Goal: Feedback & Contribution: Contribute content

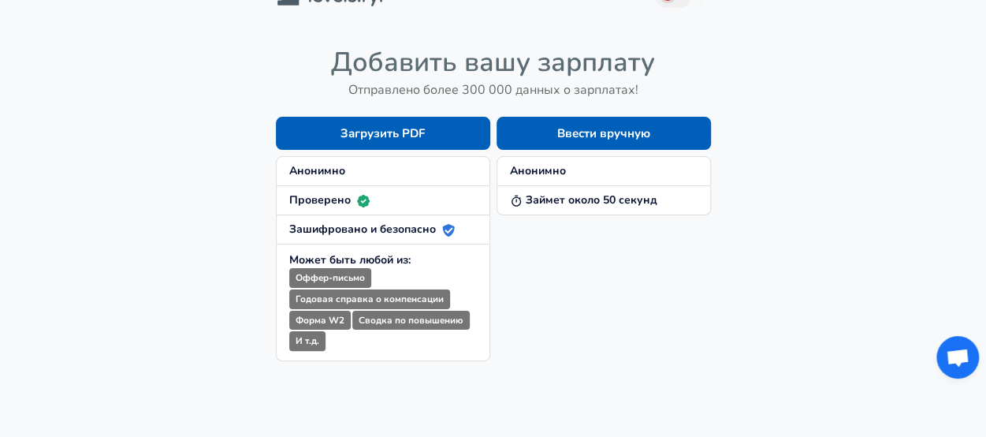
scroll to position [38, 0]
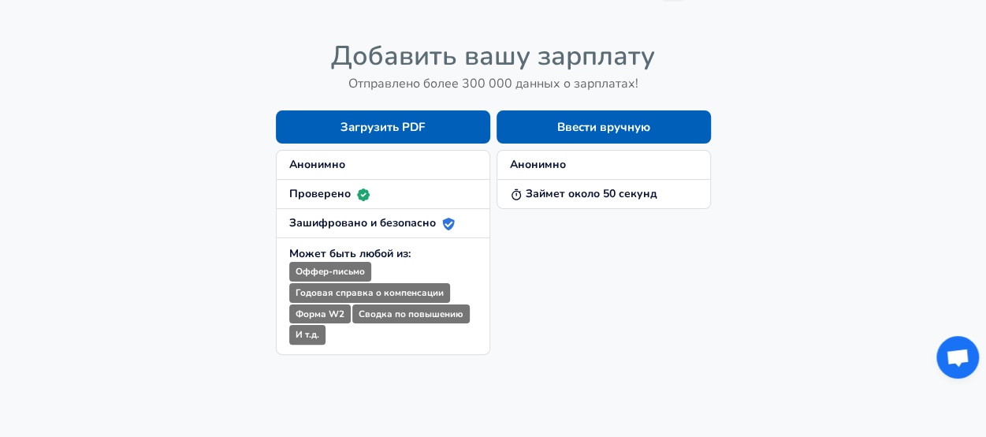
click at [631, 121] on button "Ввести вручную" at bounding box center [604, 126] width 214 height 33
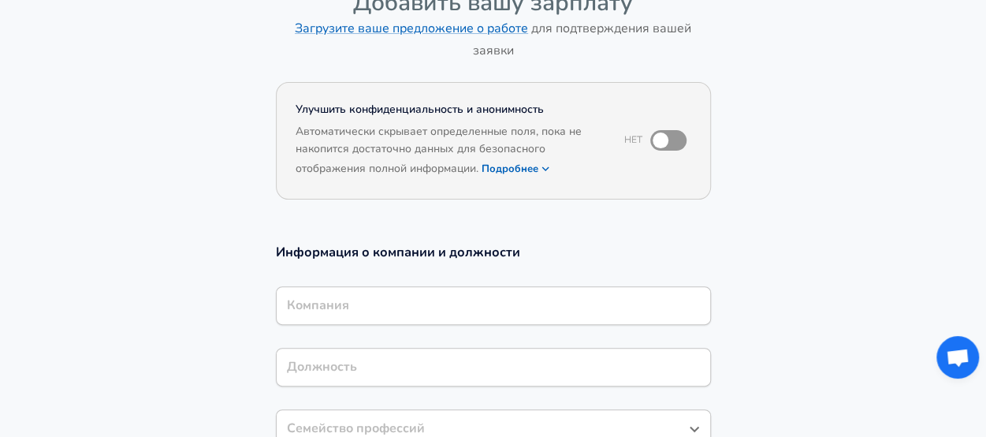
scroll to position [99, 0]
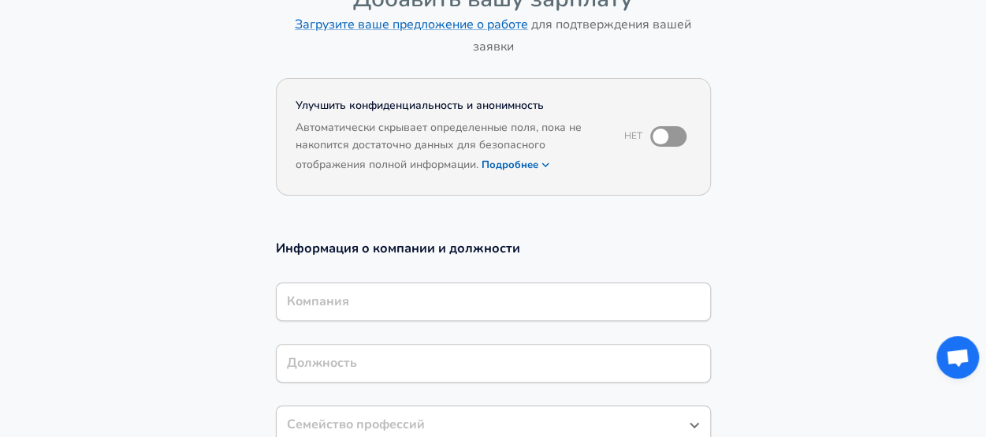
click at [666, 129] on input "checkbox" at bounding box center [661, 136] width 90 height 30
click at [678, 135] on input "checkbox" at bounding box center [677, 136] width 90 height 30
checkbox input "false"
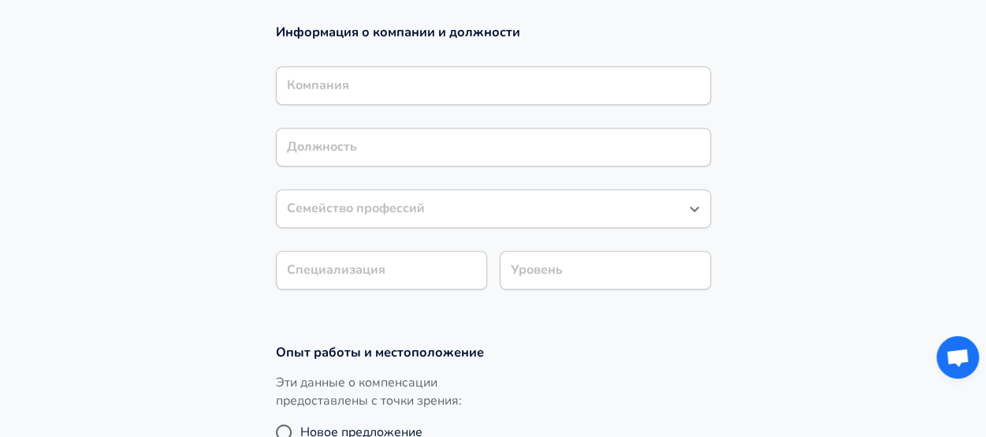
click at [608, 88] on input "Компания" at bounding box center [493, 85] width 421 height 24
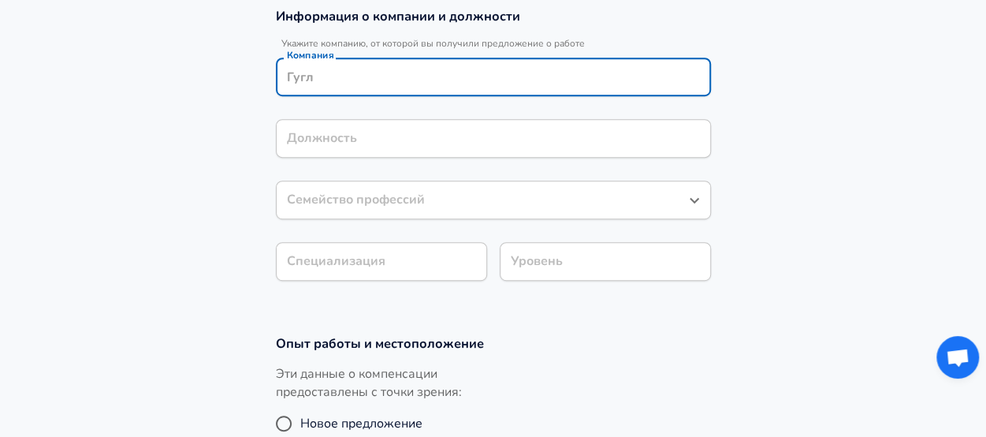
click at [610, 69] on input "Компания" at bounding box center [493, 77] width 421 height 24
click at [600, 76] on input "Компания" at bounding box center [493, 77] width 421 height 24
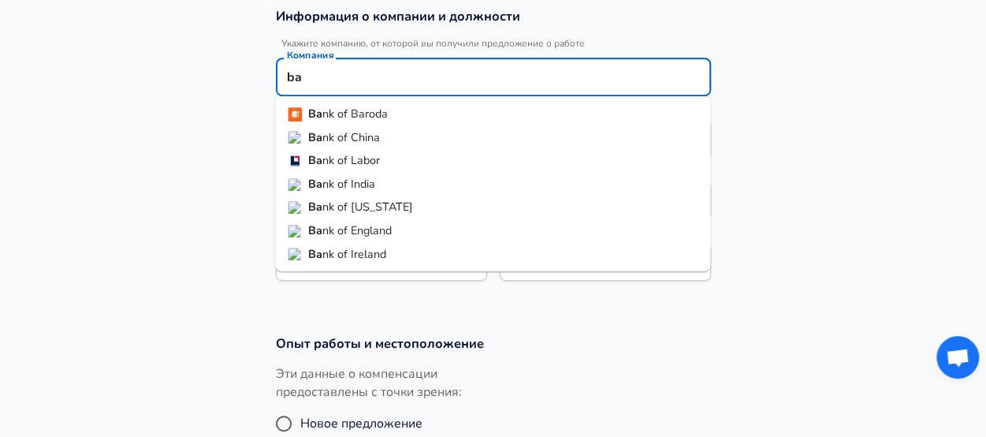
type input "b"
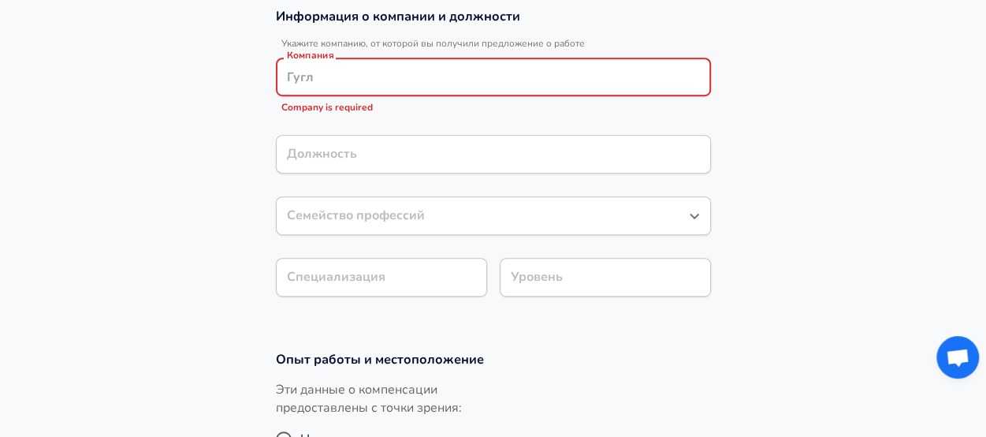
click at [324, 82] on input "Компания" at bounding box center [493, 77] width 421 height 24
click at [314, 142] on strong "Cbr" at bounding box center [318, 137] width 20 height 16
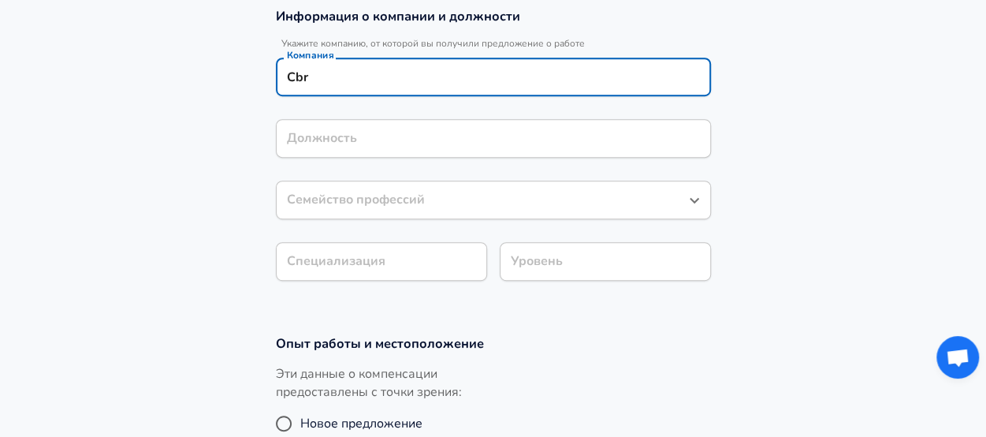
click at [304, 55] on label "Компания" at bounding box center [310, 54] width 47 height 9
click at [304, 65] on input "Cbr" at bounding box center [493, 77] width 421 height 24
click at [331, 84] on input "Cbr" at bounding box center [493, 77] width 421 height 24
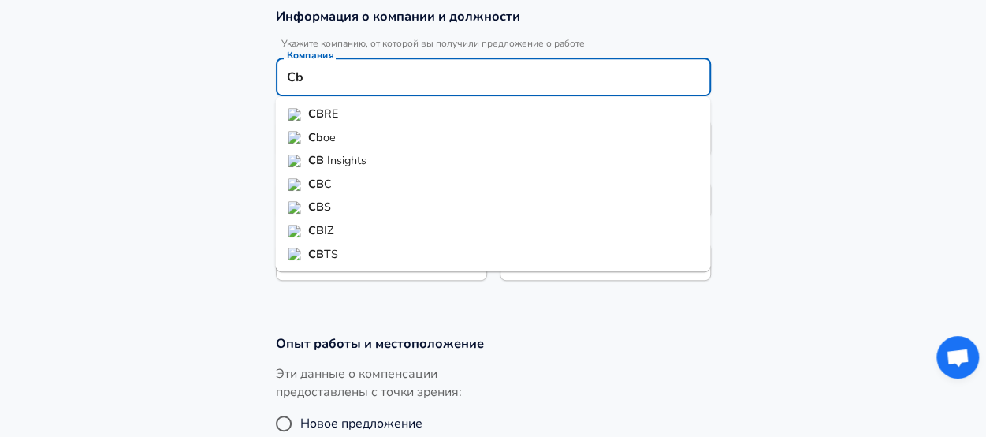
type input "C"
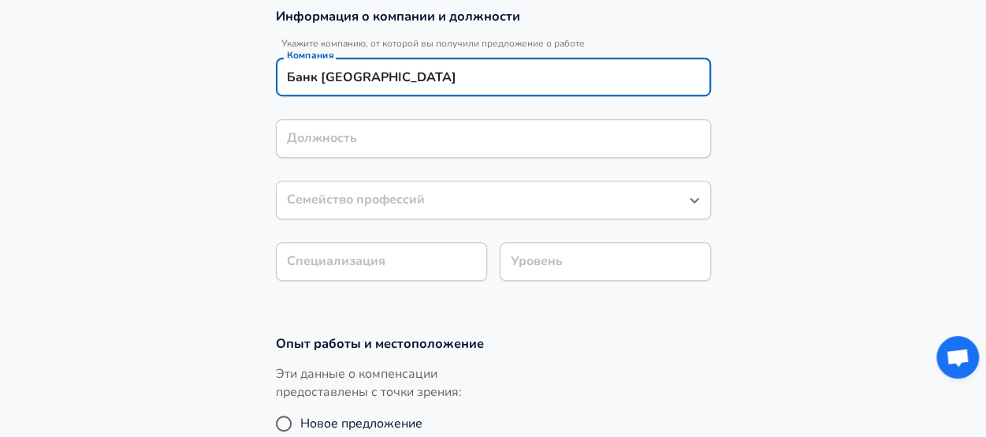
type input "Банк [GEOGRAPHIC_DATA]"
click at [331, 137] on div "Должность Должность" at bounding box center [493, 140] width 435 height 43
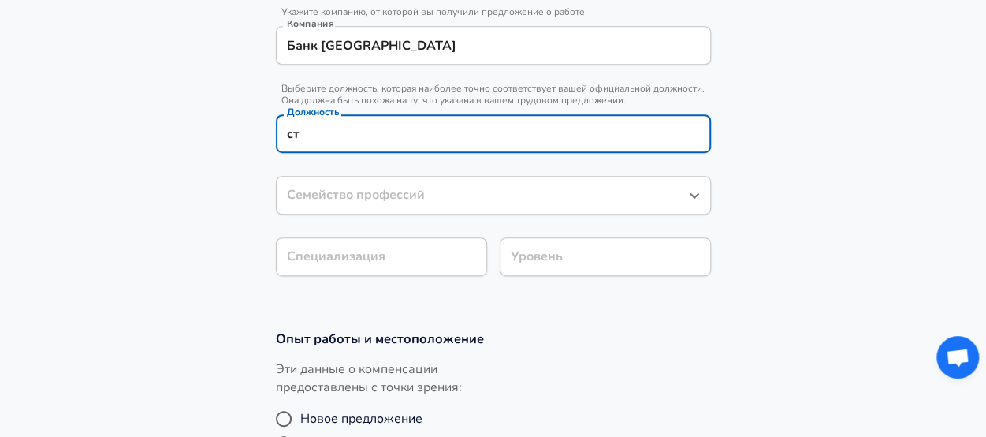
type input "с"
type input "Стажер"
click at [309, 191] on div "Семейство профессий Семейство профессий" at bounding box center [493, 197] width 435 height 43
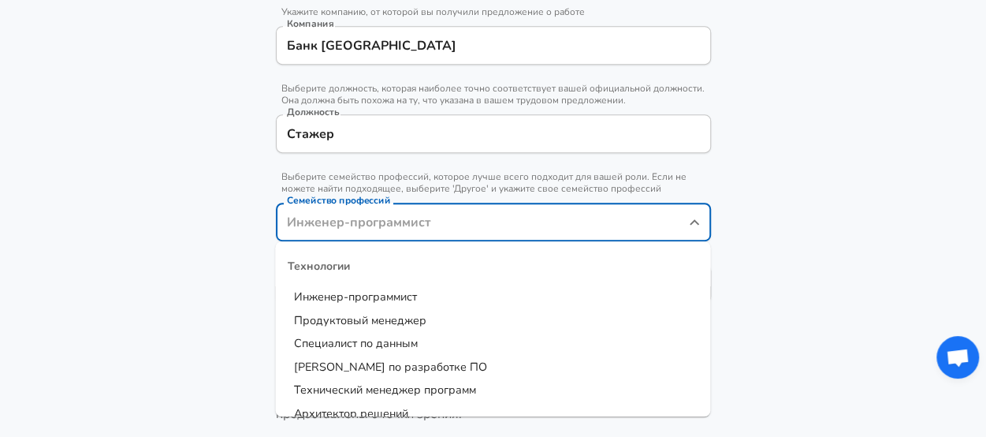
scroll to position [394, 0]
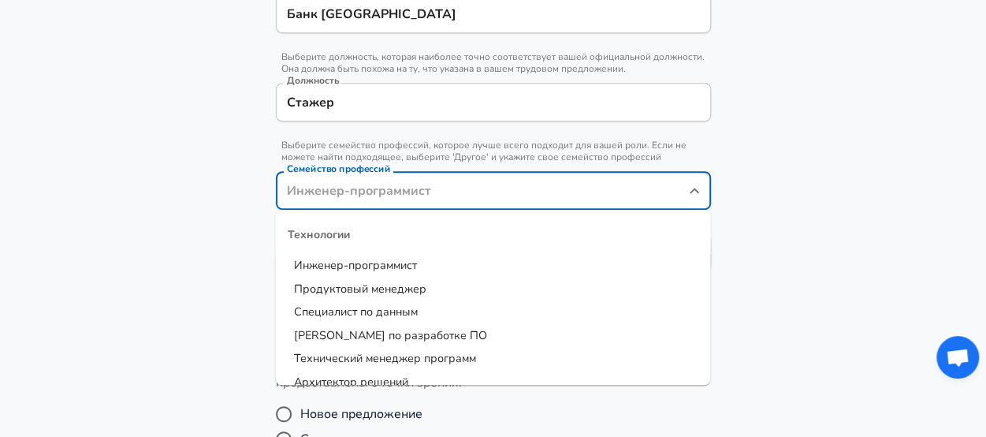
click at [306, 260] on span "Инженер-программист" at bounding box center [355, 265] width 123 height 16
type input "Инженер-программист"
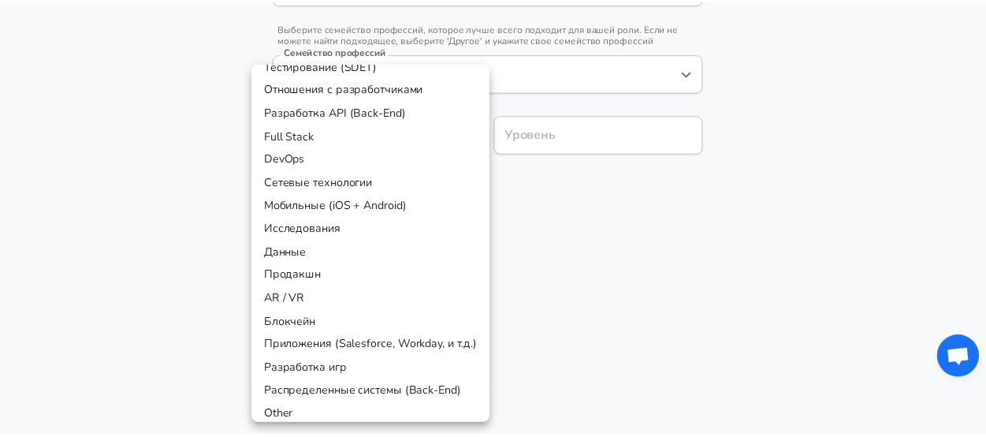
scroll to position [95, 0]
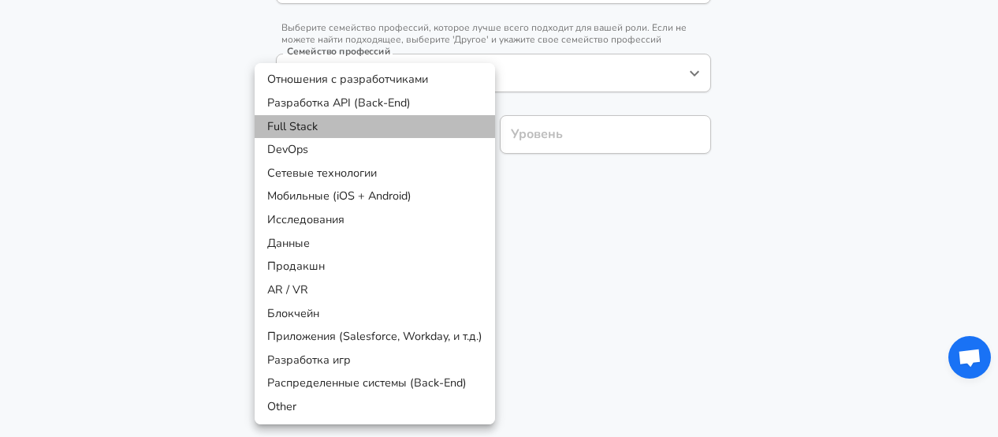
click at [284, 129] on li "Full Stack" at bounding box center [375, 127] width 241 height 24
type input "Full Stack"
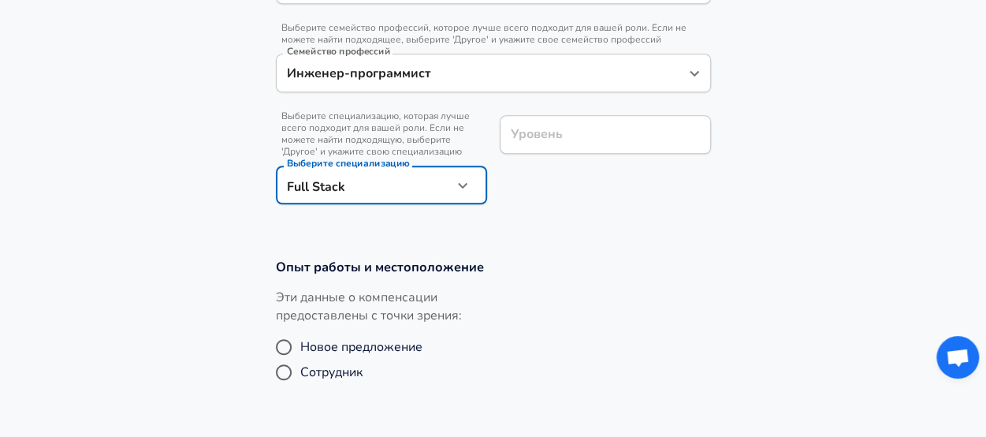
click at [522, 126] on div "Уровень Уровень" at bounding box center [605, 134] width 211 height 62
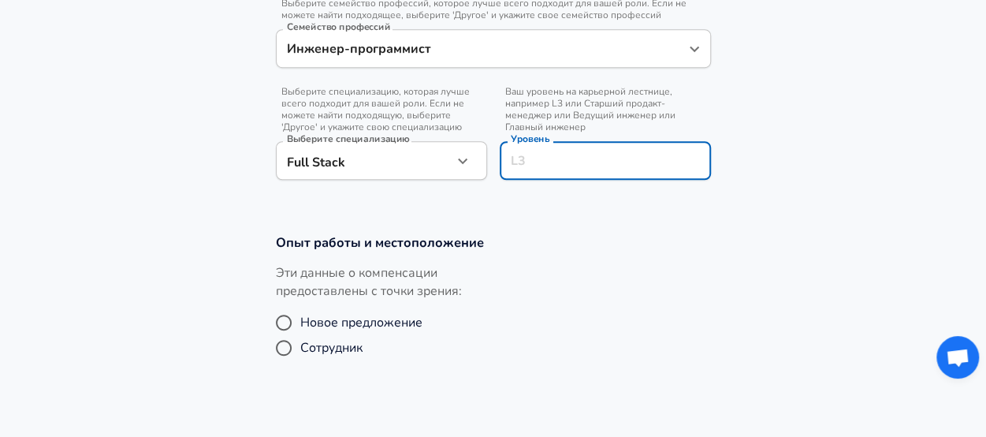
scroll to position [539, 0]
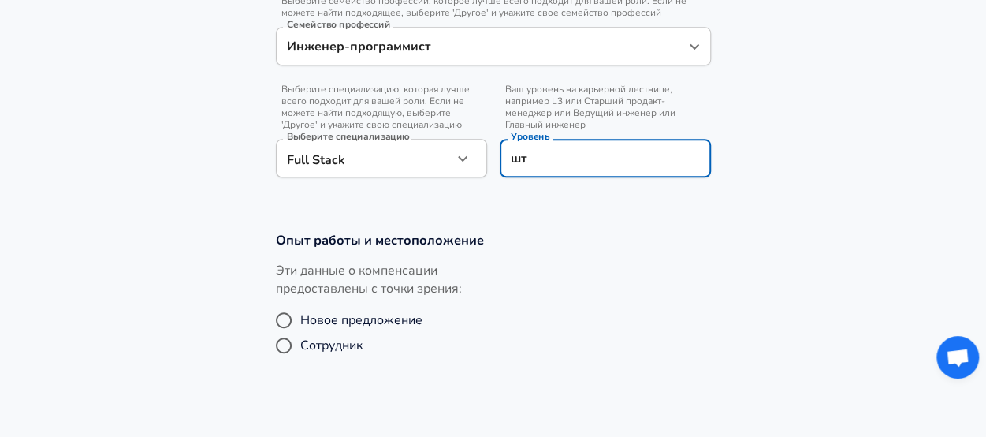
type input "ш"
type input "intern"
click at [291, 352] on div "Новое предложение Сотрудник" at bounding box center [381, 333] width 211 height 50
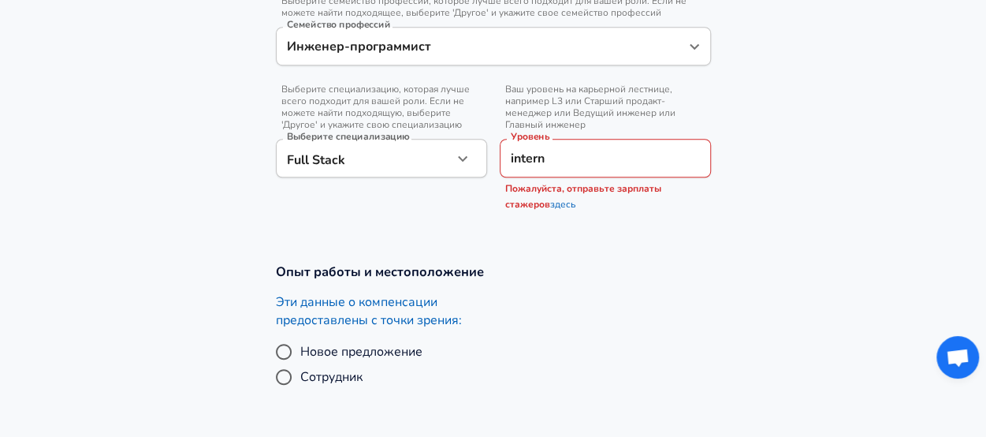
click at [282, 377] on input "Сотрудник" at bounding box center [283, 376] width 33 height 25
radio input "true"
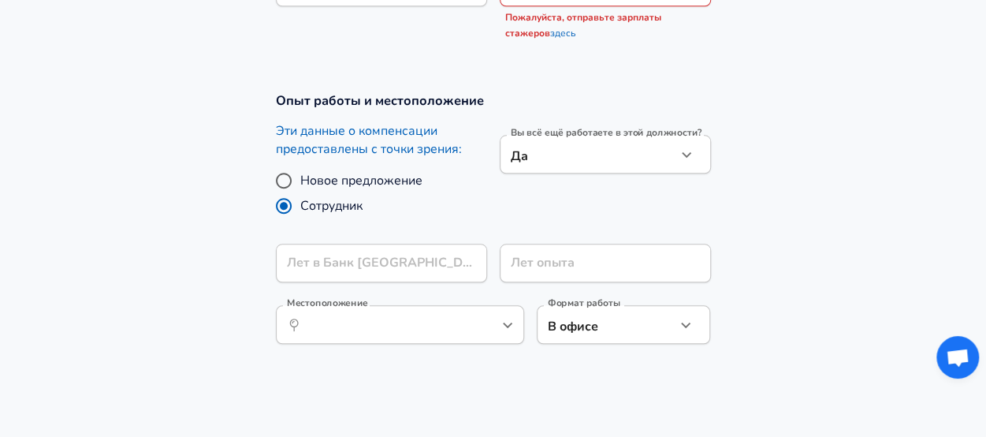
scroll to position [714, 0]
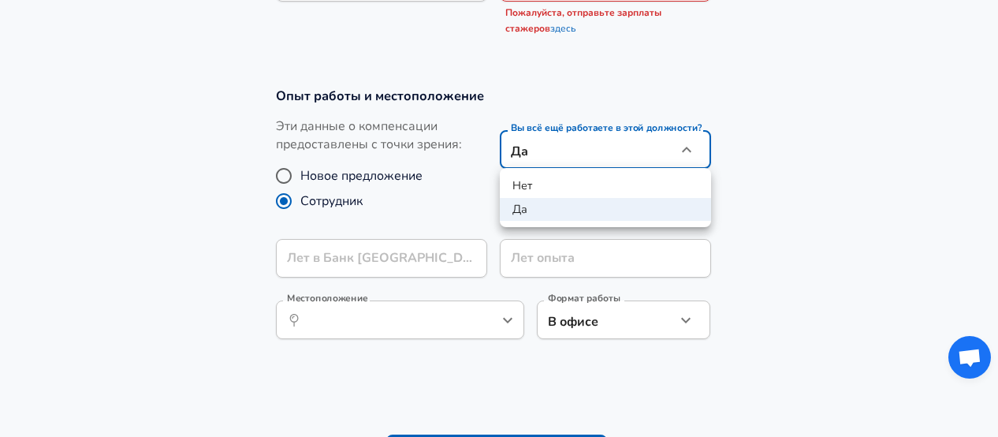
click at [519, 180] on li "Нет" at bounding box center [605, 186] width 211 height 24
type input "no"
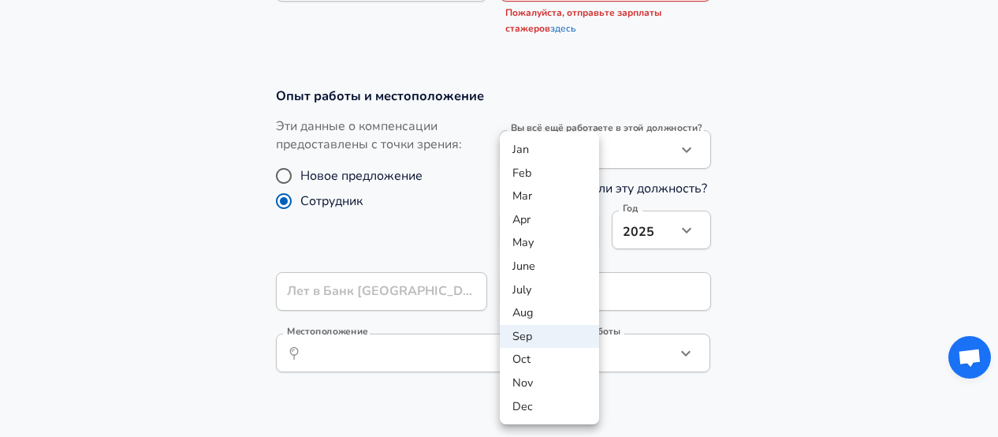
click at [512, 242] on li "May" at bounding box center [549, 243] width 99 height 24
type input "5"
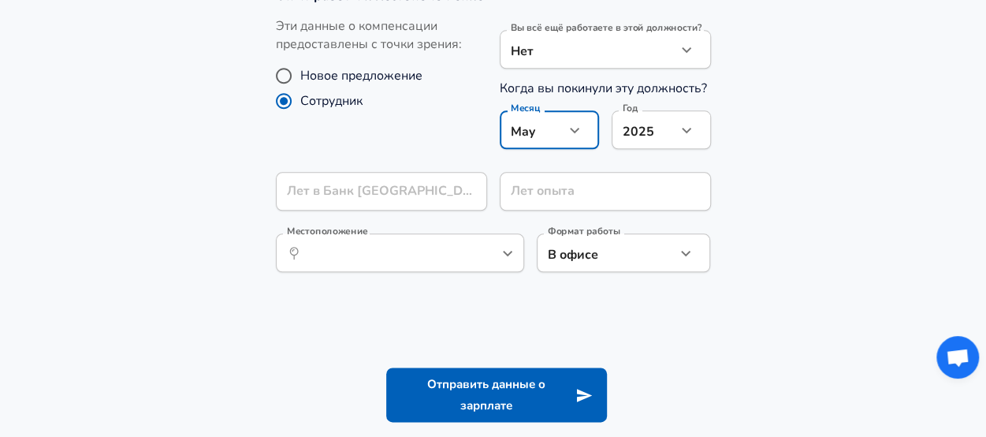
scroll to position [822, 0]
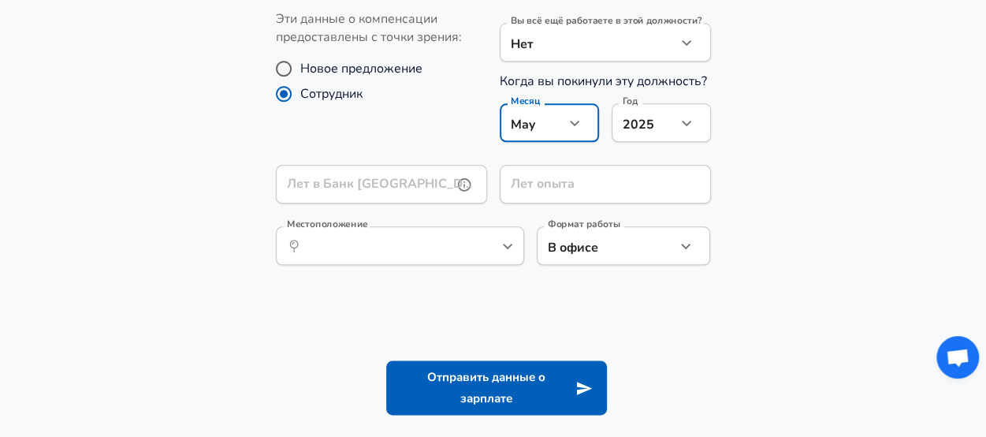
click at [304, 188] on input "Лет в Банк [GEOGRAPHIC_DATA]" at bounding box center [364, 184] width 177 height 39
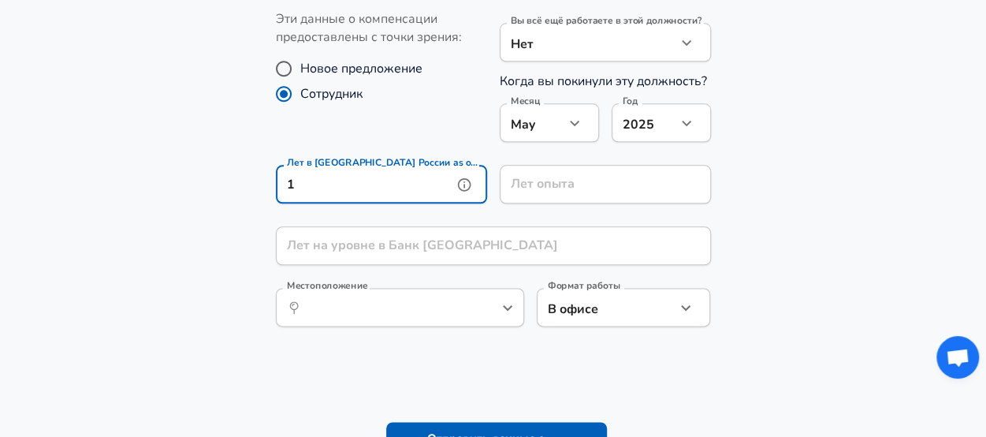
type input "1"
click at [525, 185] on input "Лет опыта" at bounding box center [588, 184] width 177 height 39
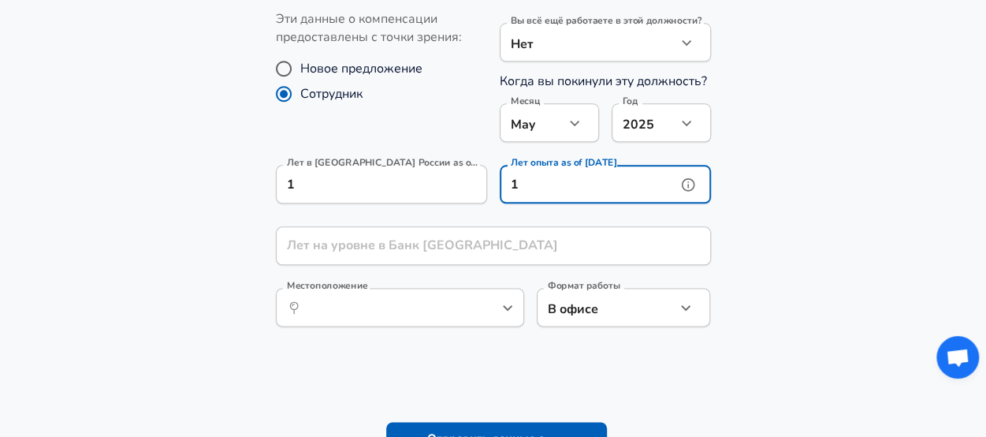
type input "1"
click at [246, 249] on section "Опыт работы и местоположение Эти данные о компенсации предоставлены с точки зре…" at bounding box center [493, 161] width 986 height 401
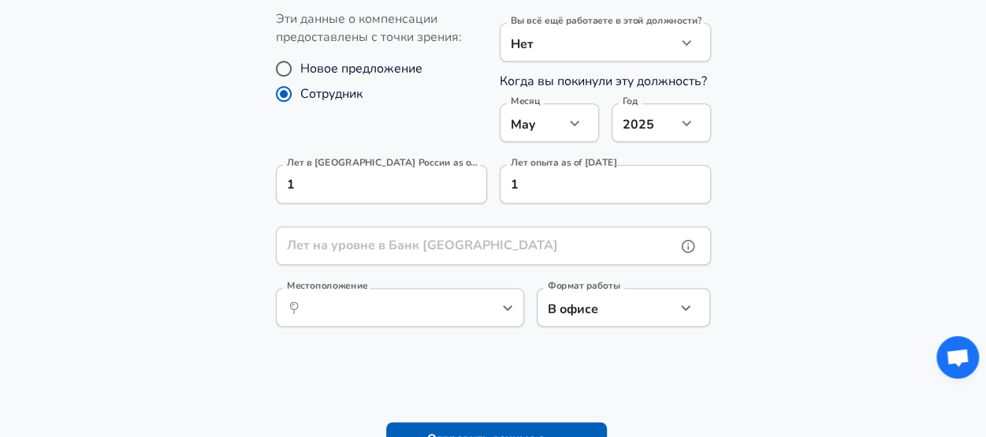
click at [320, 244] on input "Лет на уровне в Банк [GEOGRAPHIC_DATA]" at bounding box center [476, 245] width 401 height 39
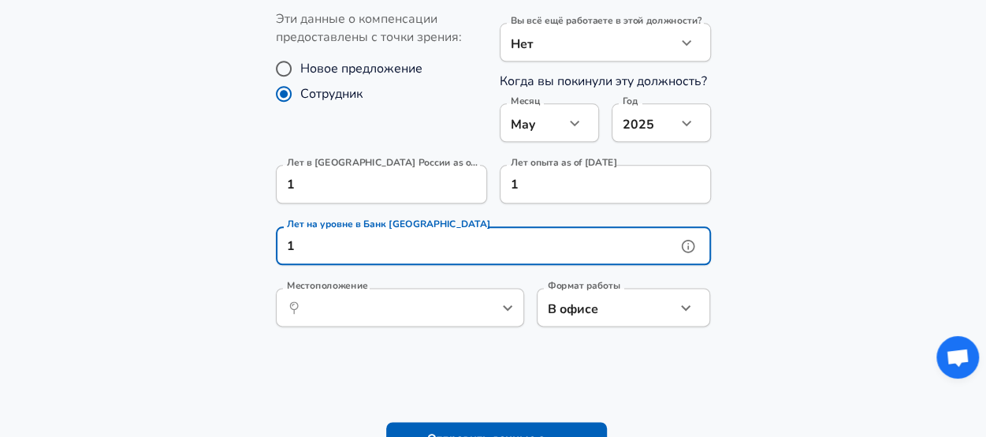
type input "1"
click at [236, 248] on section "Опыт работы и местоположение Эти данные о компенсации предоставлены с точки зре…" at bounding box center [493, 161] width 986 height 401
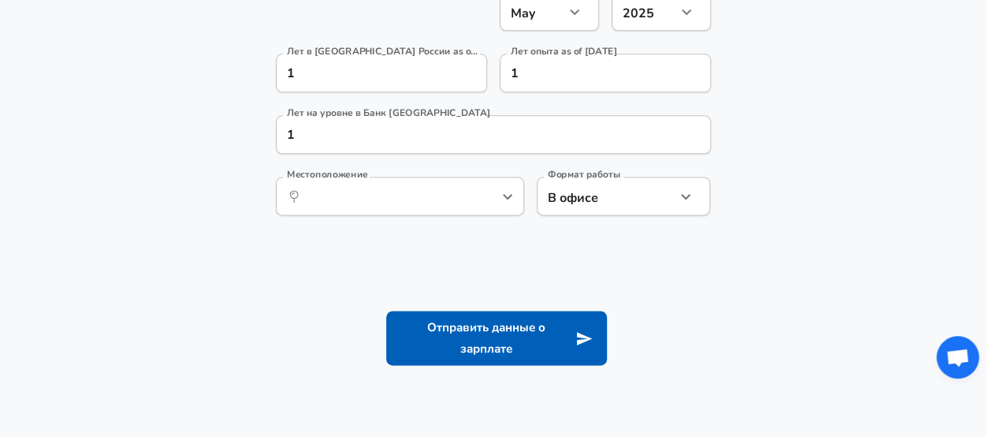
scroll to position [934, 0]
click at [431, 202] on input "Местоположение" at bounding box center [383, 195] width 162 height 24
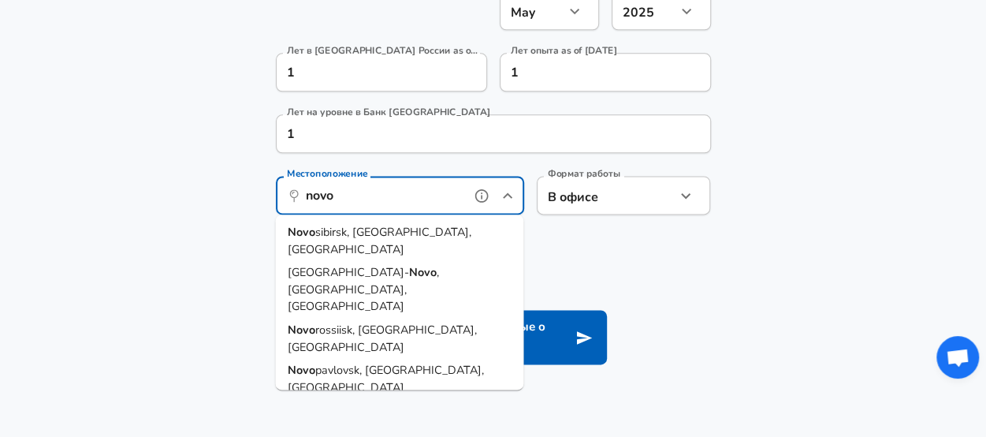
click at [307, 227] on strong "Novo" at bounding box center [302, 232] width 28 height 16
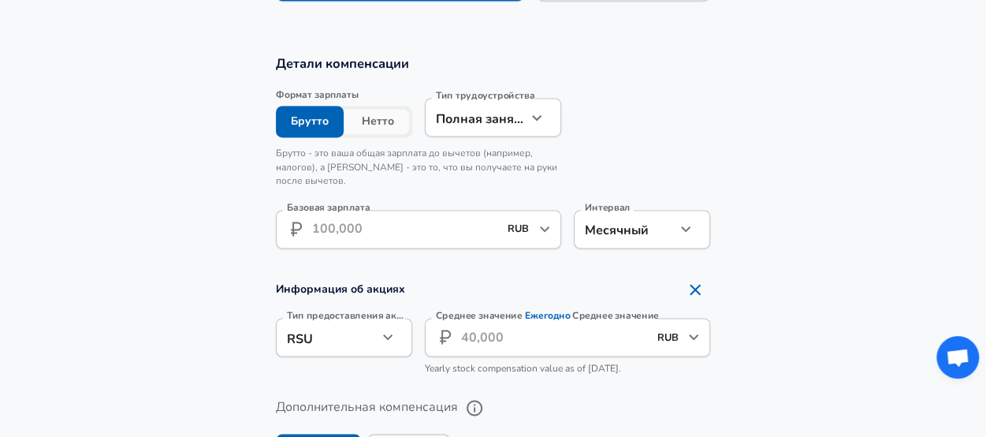
scroll to position [1152, 0]
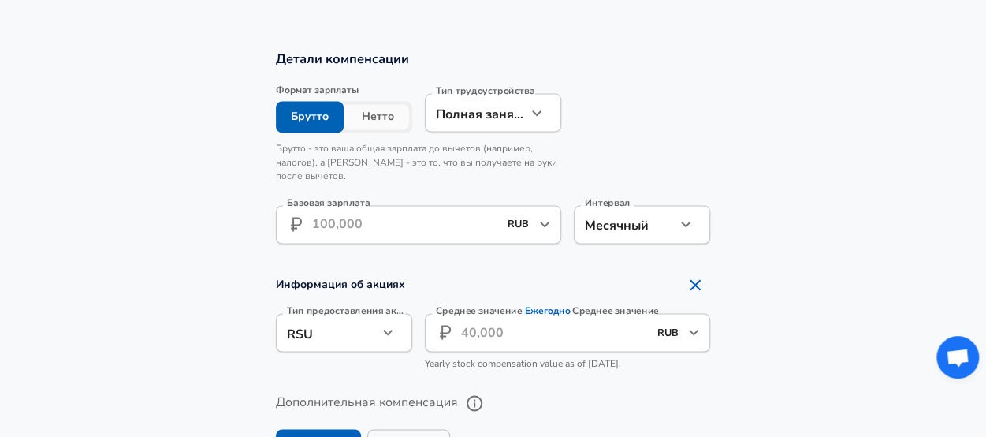
type input "[GEOGRAPHIC_DATA], [GEOGRAPHIC_DATA], [GEOGRAPHIC_DATA]"
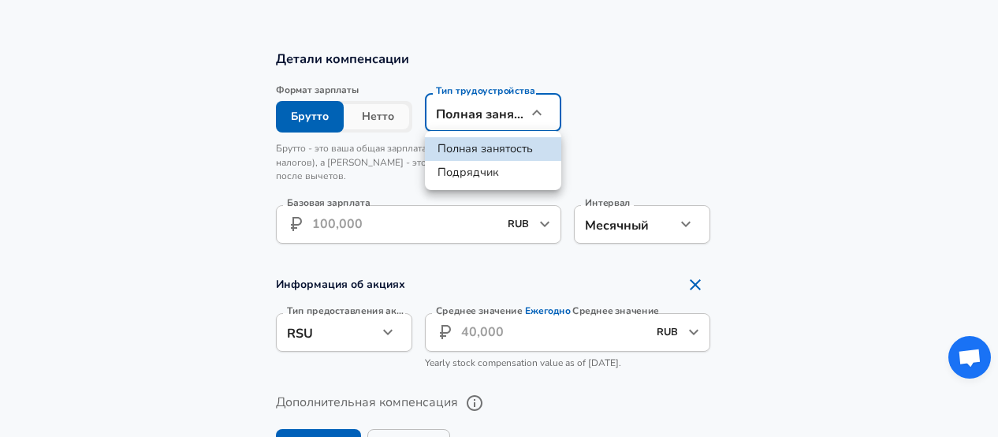
click at [446, 174] on li "Подрядчик" at bounding box center [493, 173] width 136 height 24
type input "contract"
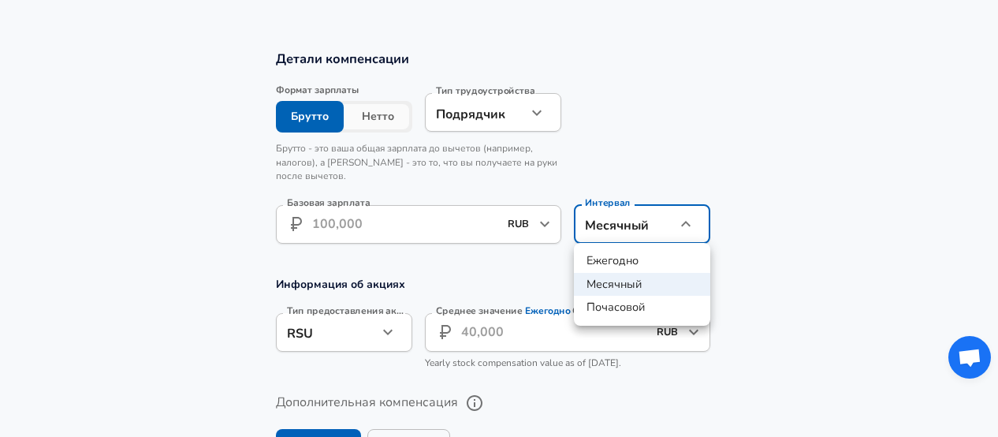
click at [569, 136] on div at bounding box center [499, 218] width 998 height 437
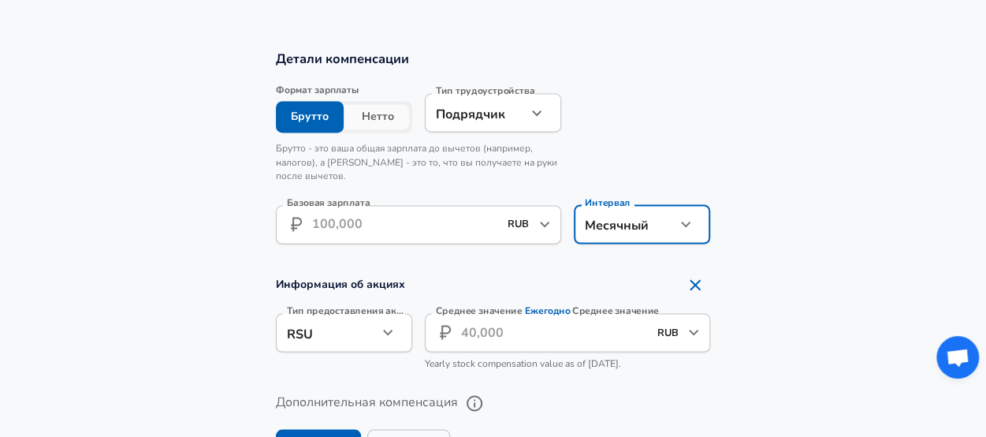
click at [364, 110] on button "Нетто" at bounding box center [378, 117] width 69 height 32
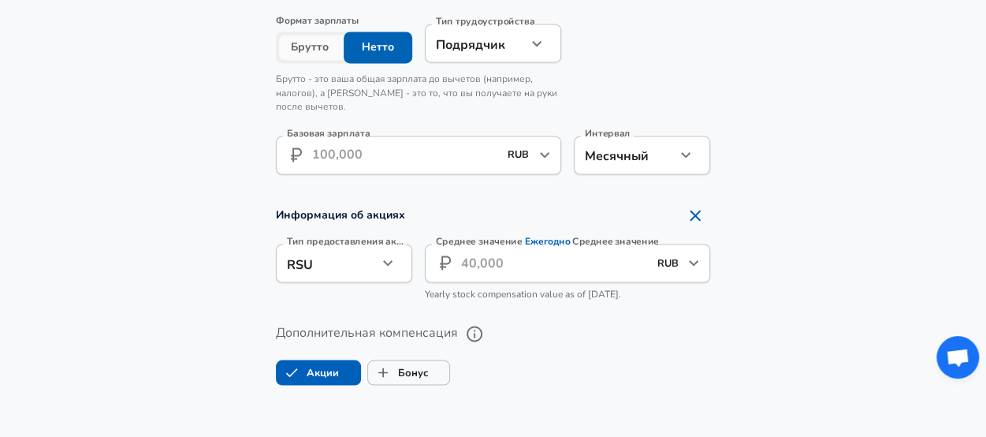
scroll to position [1225, 0]
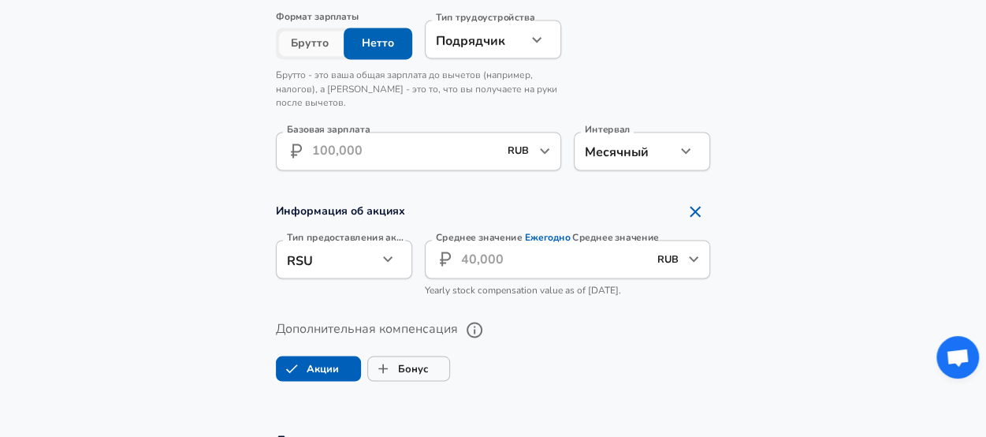
click at [334, 145] on input "Базовая зарплата" at bounding box center [405, 151] width 187 height 39
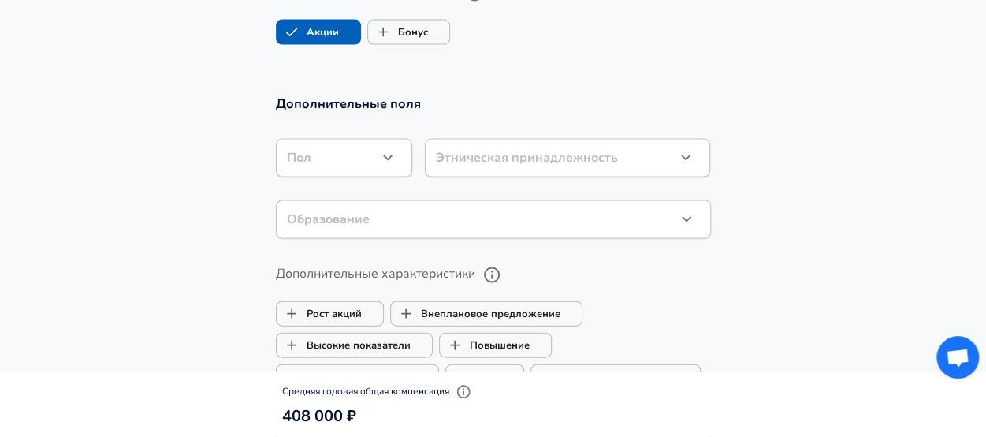
scroll to position [1596, 0]
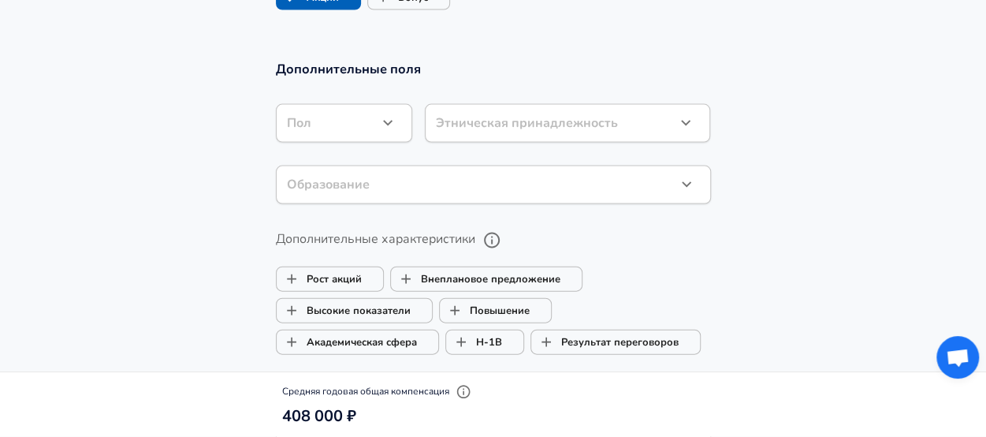
type input "34,000"
click at [387, 122] on icon "button" at bounding box center [388, 123] width 19 height 19
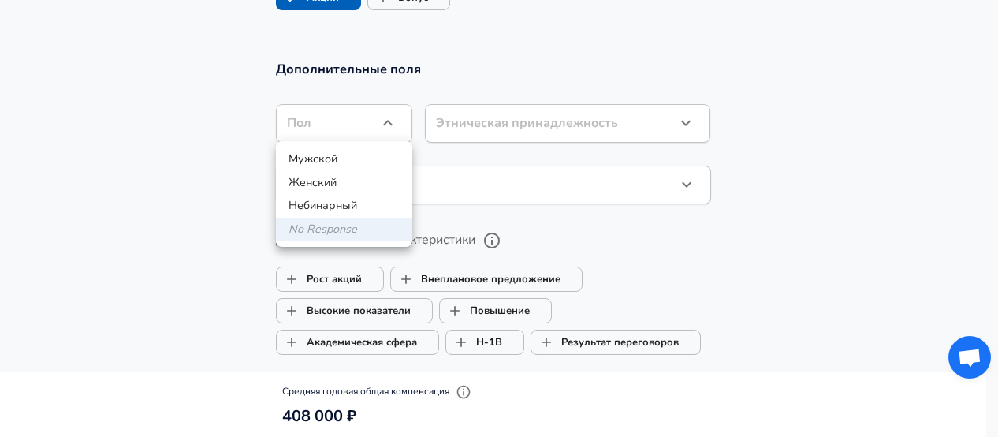
click at [293, 160] on li "Мужской" at bounding box center [344, 159] width 136 height 24
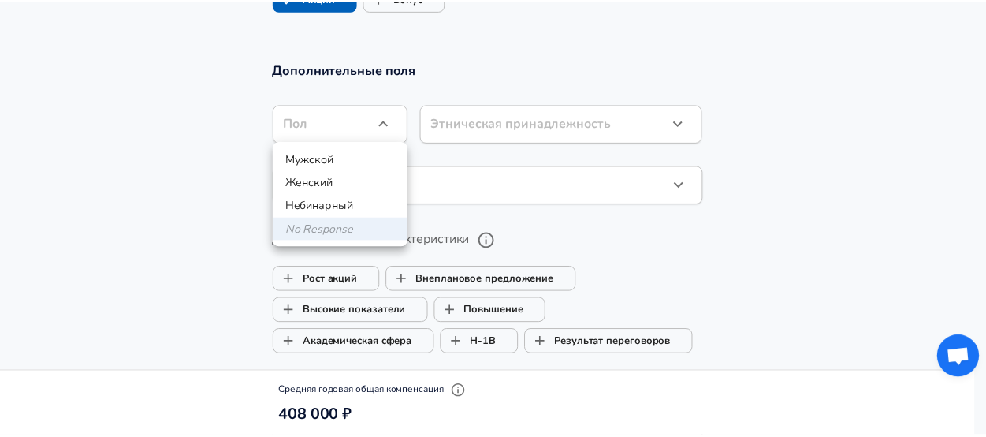
type input "[DEMOGRAPHIC_DATA]"
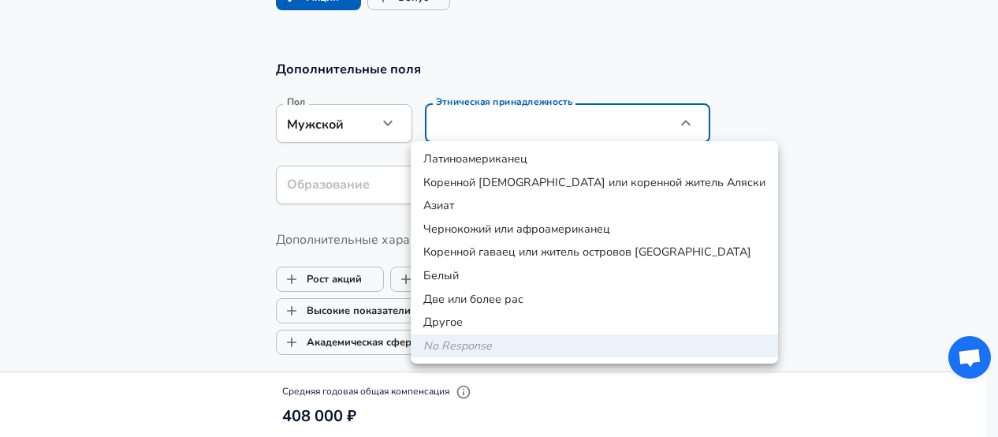
click at [427, 281] on li "Белый" at bounding box center [594, 276] width 367 height 24
type input "White"
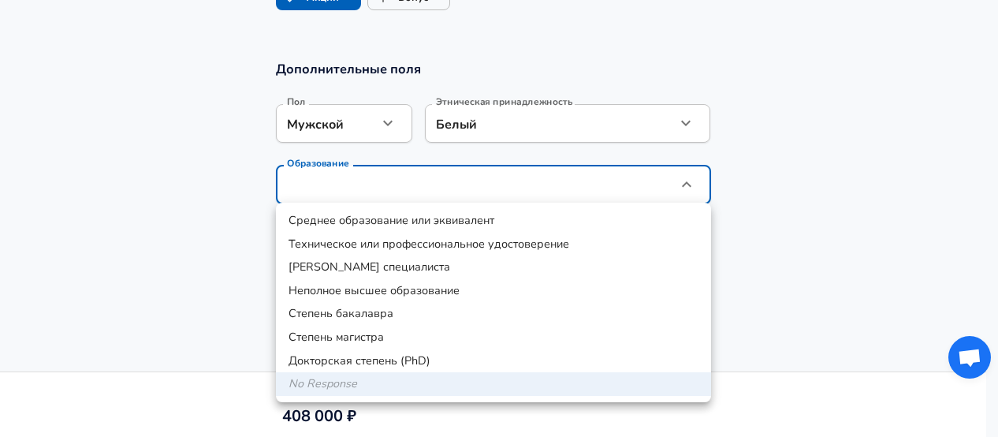
click at [296, 309] on li "Степень бакалавра" at bounding box center [493, 314] width 435 height 24
type input "Bachelors degree"
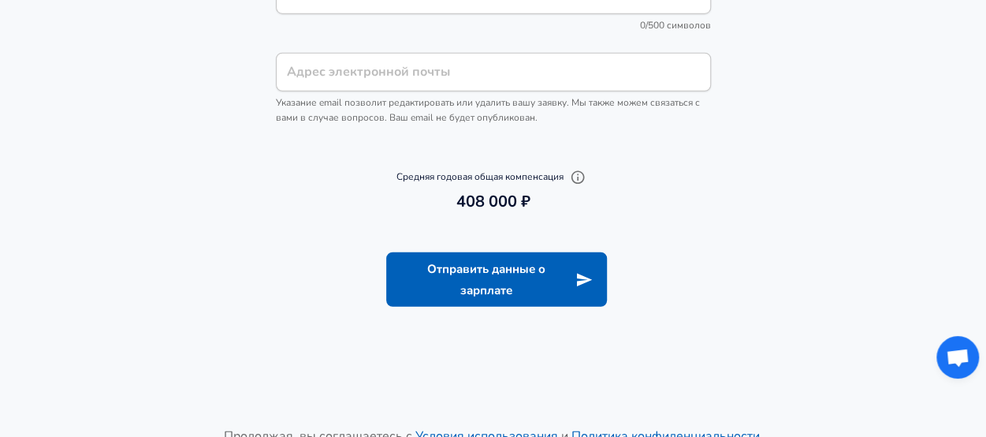
scroll to position [2054, 0]
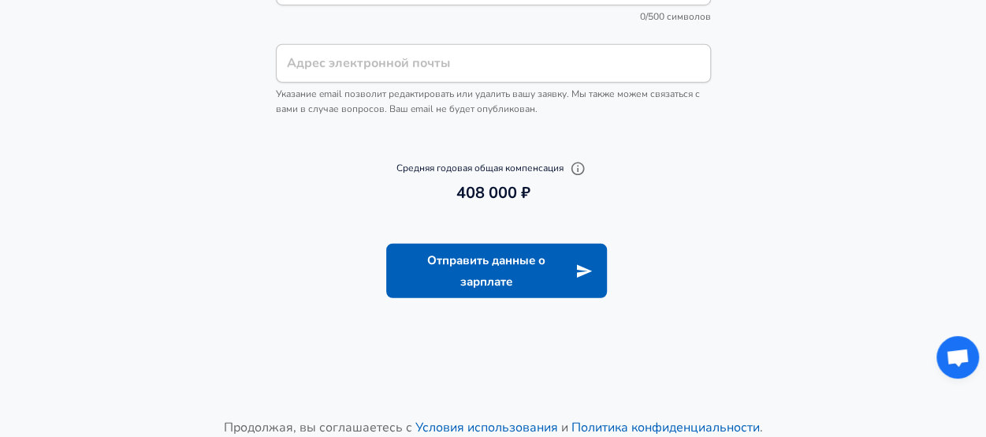
click at [413, 283] on button "Отправить данные о зарплате" at bounding box center [496, 271] width 221 height 54
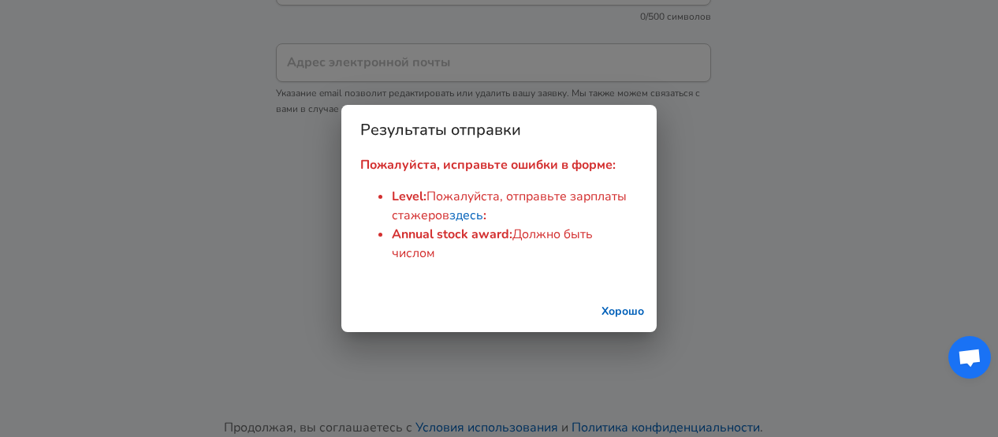
click at [464, 216] on link "здесь" at bounding box center [466, 215] width 34 height 17
click at [22, 0] on div "Результаты отправки Пожалуйста, исправьте ошибки в форме: Level : Пожалуйста, о…" at bounding box center [499, 218] width 998 height 437
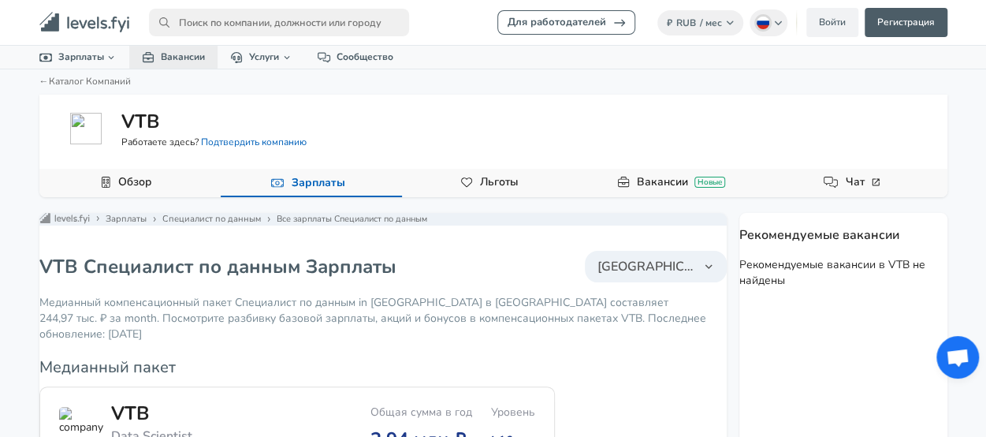
click at [174, 62] on link "Вакансии" at bounding box center [173, 57] width 88 height 23
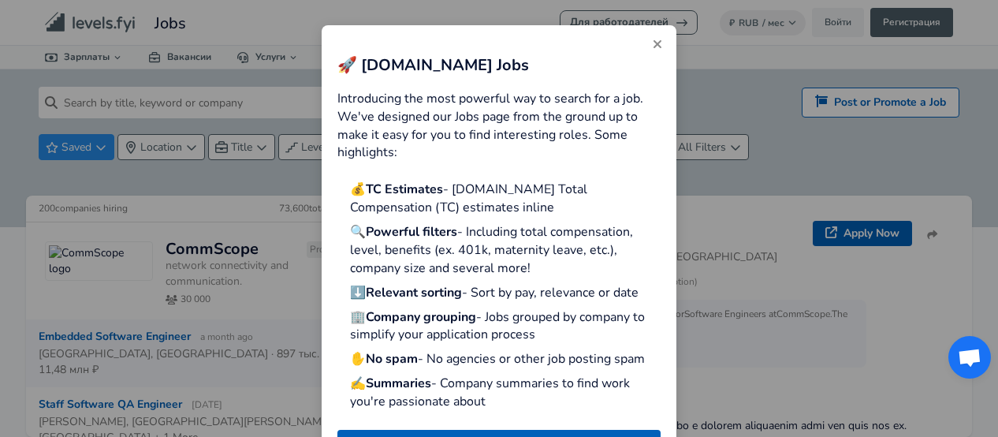
click at [658, 44] on icon "Close" at bounding box center [658, 44] width 8 height 8
